Goal: Information Seeking & Learning: Learn about a topic

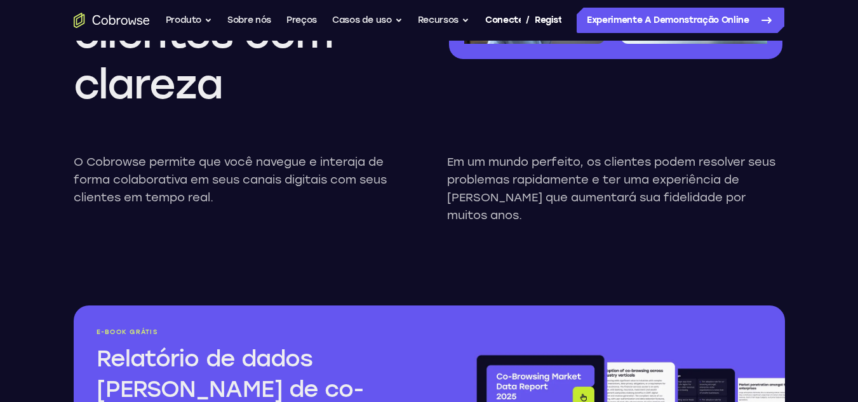
scroll to position [1348, 0]
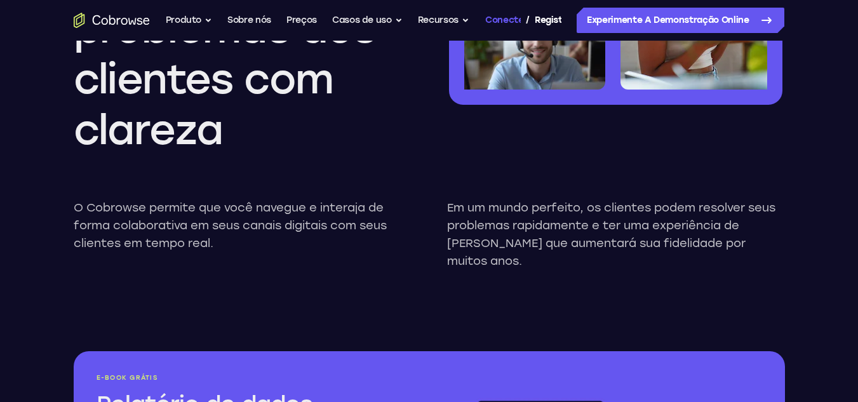
click at [506, 19] on font "Conecte-se" at bounding box center [512, 20] width 54 height 11
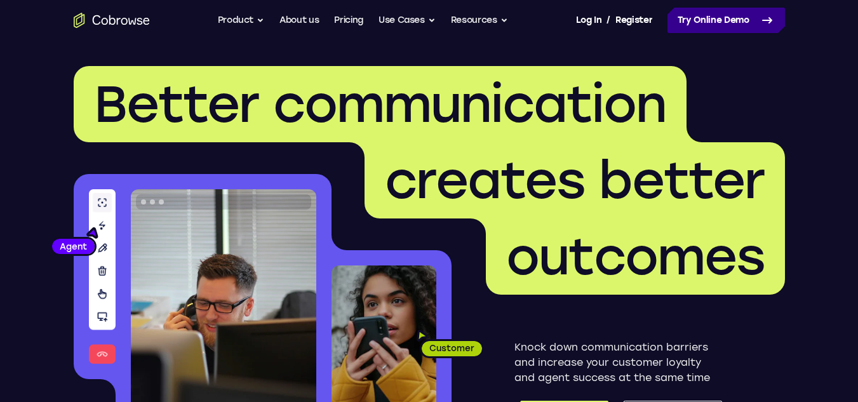
click at [771, 20] on icon at bounding box center [767, 20] width 9 height 5
